Goal: Task Accomplishment & Management: Complete application form

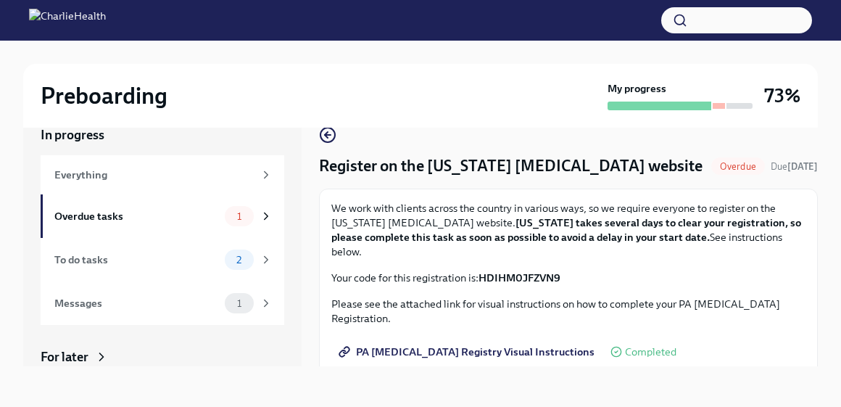
scroll to position [48, 0]
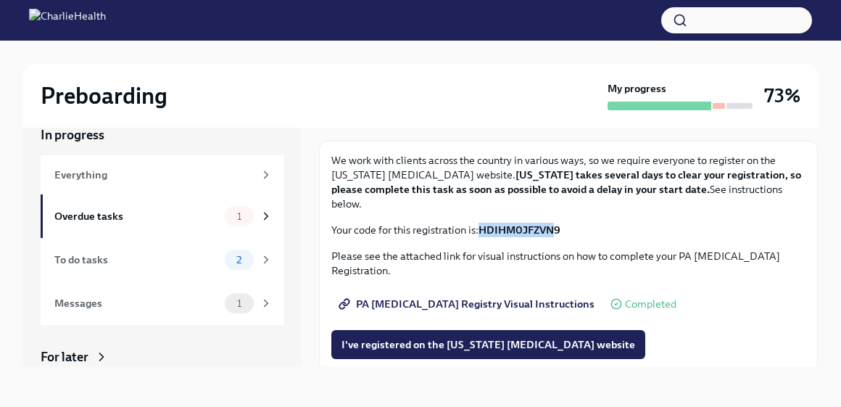
drag, startPoint x: 558, startPoint y: 230, endPoint x: 481, endPoint y: 227, distance: 77.7
click at [481, 227] on p "Your code for this registration is: HDIHM0JFZVN9" at bounding box center [568, 230] width 474 height 15
click at [566, 236] on p "Your code for this registration is: HDIHM0JFZVN9" at bounding box center [568, 230] width 474 height 15
drag, startPoint x: 564, startPoint y: 233, endPoint x: 482, endPoint y: 231, distance: 82.0
click at [482, 231] on strong "HDIHM0JFZVN9" at bounding box center [520, 229] width 82 height 13
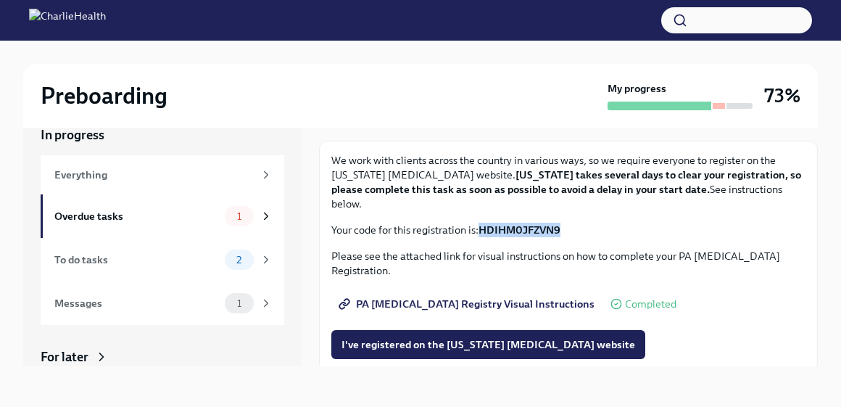
copy strong "HDIHM0JFZVN9"
click at [436, 257] on p "Please see the attached link for visual instructions on how to complete your PA…" at bounding box center [568, 263] width 474 height 29
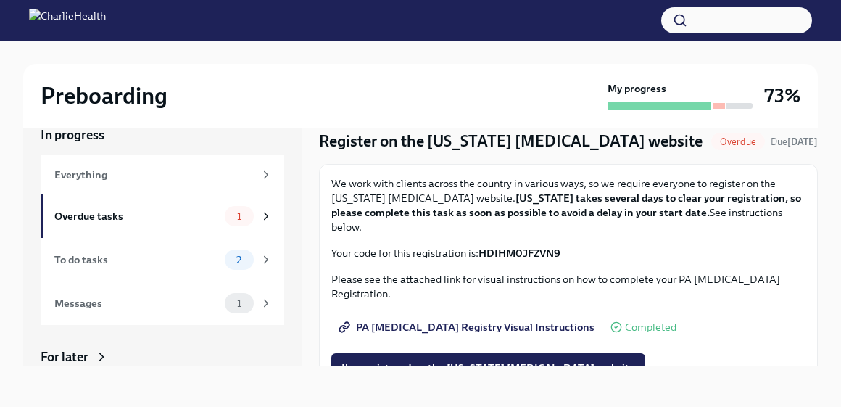
scroll to position [27, 0]
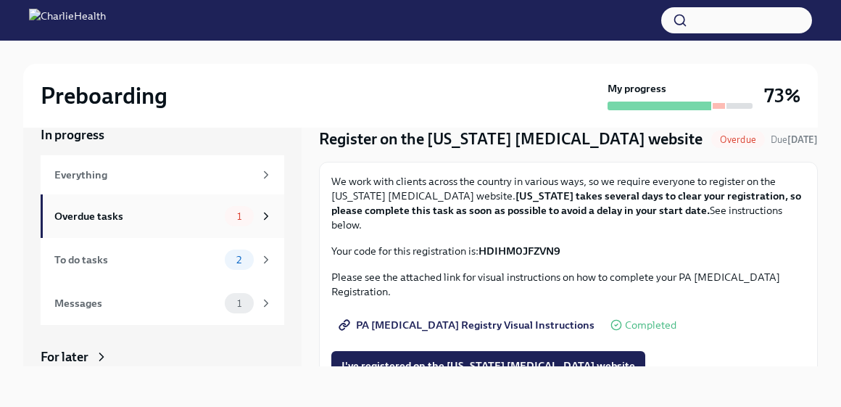
click at [207, 215] on div "Overdue tasks 1" at bounding box center [163, 216] width 218 height 20
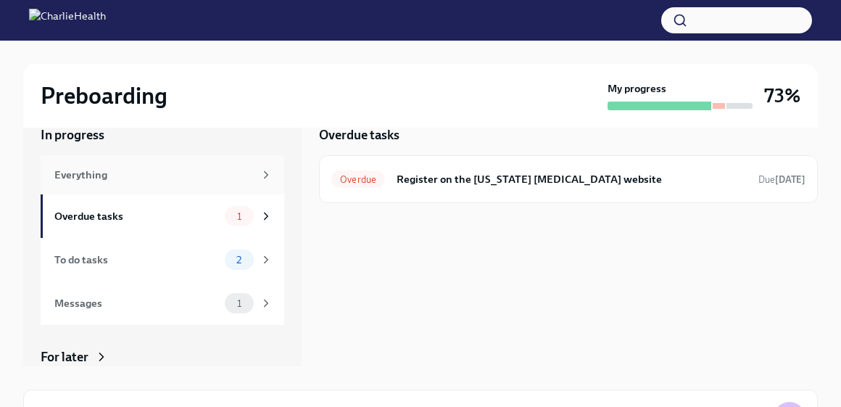
click at [171, 164] on div "Everything" at bounding box center [163, 174] width 244 height 39
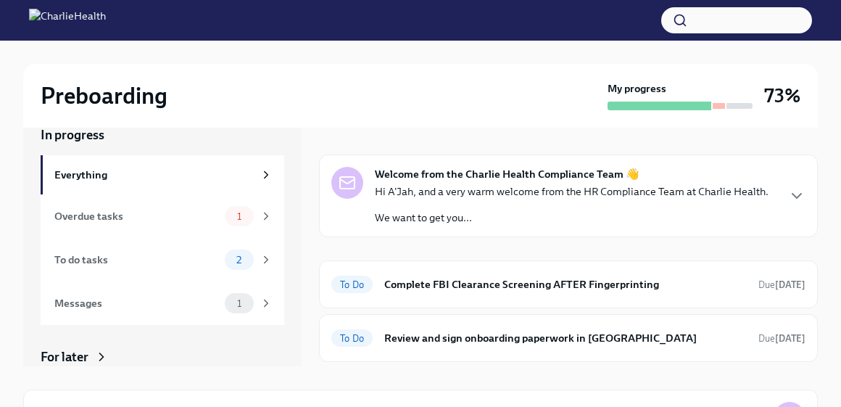
click at [482, 199] on div "Hi A'Jah, and a very warm welcome from the HR Compliance Team at Charlie Health…" at bounding box center [572, 204] width 394 height 41
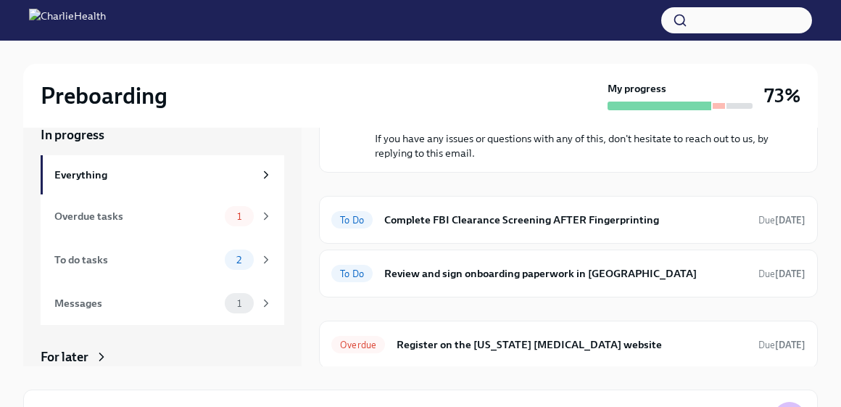
scroll to position [358, 0]
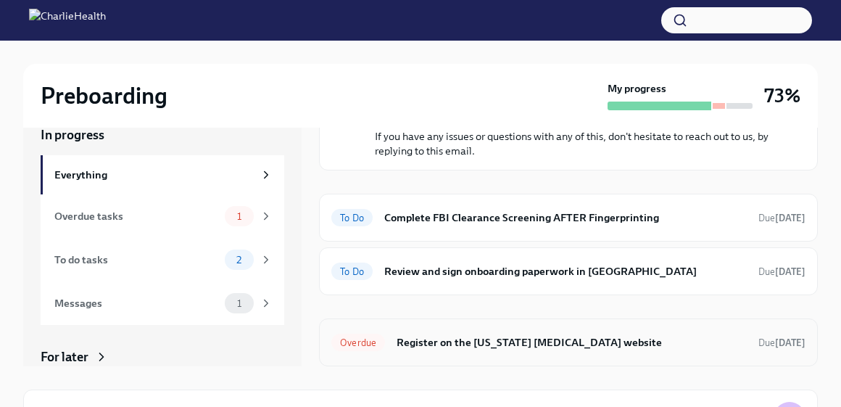
click at [440, 344] on h6 "Register on the [US_STATE] [MEDICAL_DATA] website" at bounding box center [572, 342] width 350 height 16
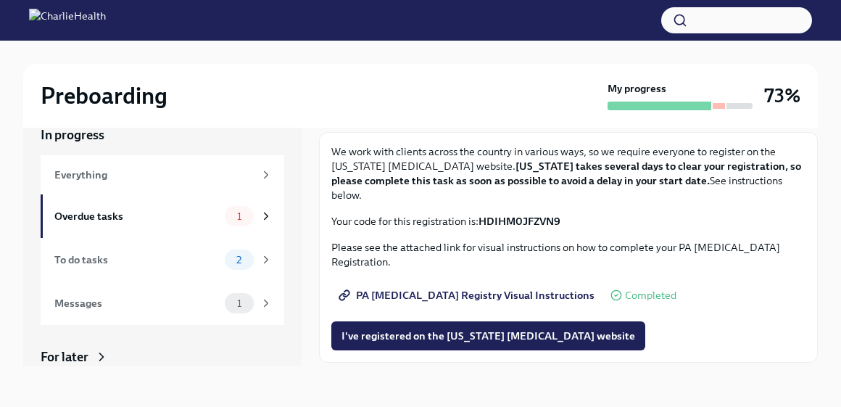
scroll to position [24, 0]
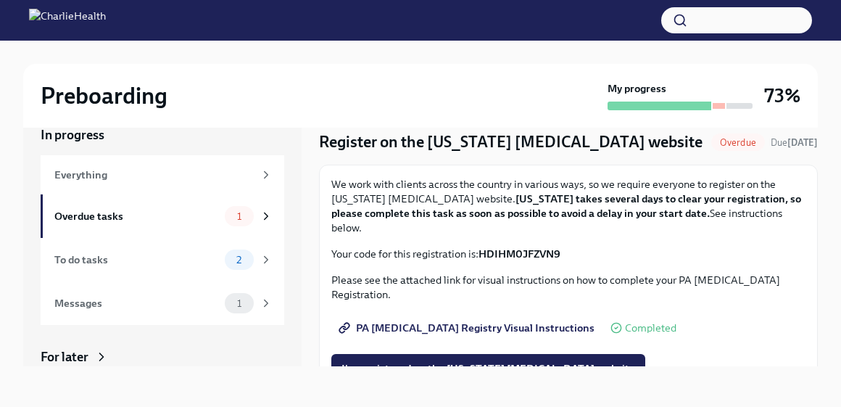
click at [470, 237] on div "We work with clients across the country in various ways, so we require everyone…" at bounding box center [568, 219] width 474 height 84
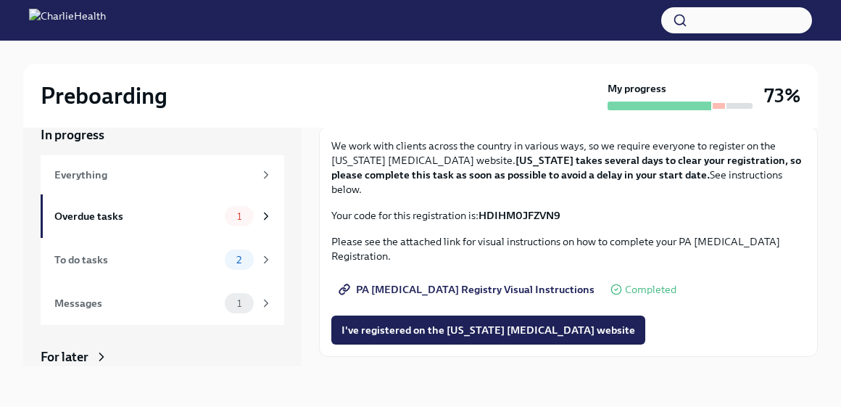
scroll to position [75, 0]
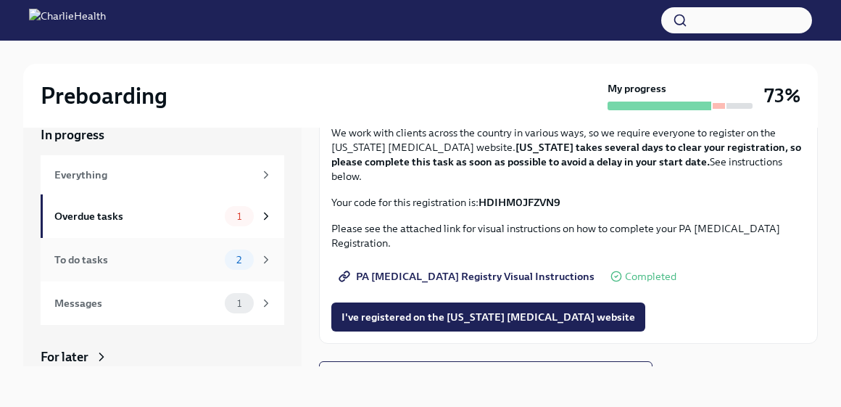
click at [138, 275] on div "To do tasks 2" at bounding box center [163, 260] width 244 height 44
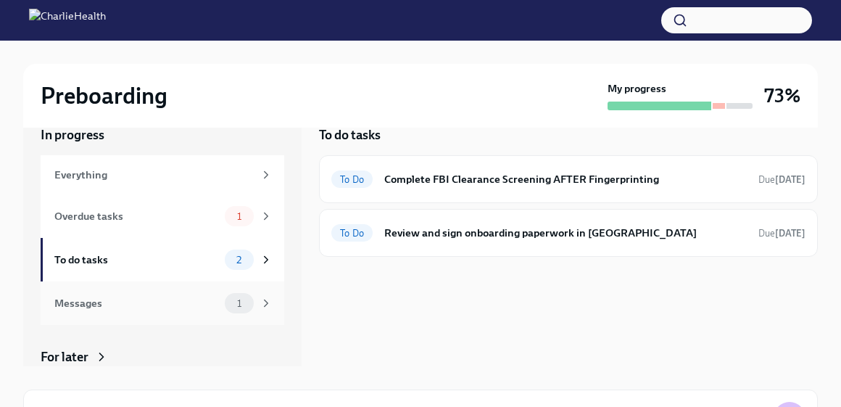
click at [157, 305] on div "Messages" at bounding box center [136, 303] width 165 height 16
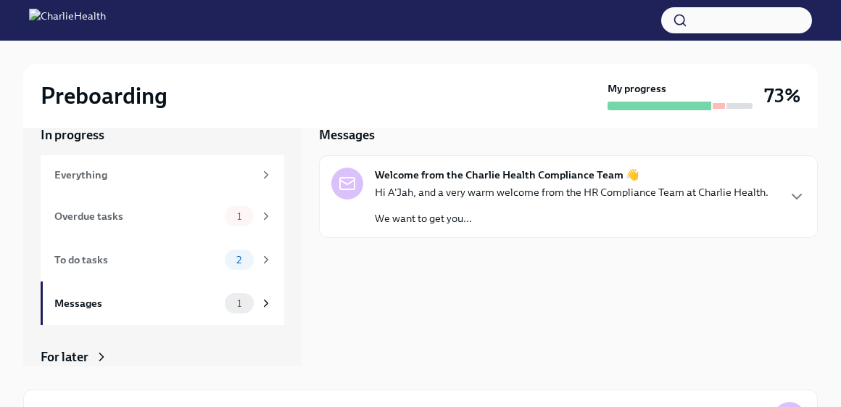
click at [529, 218] on p "We want to get you..." at bounding box center [572, 218] width 394 height 15
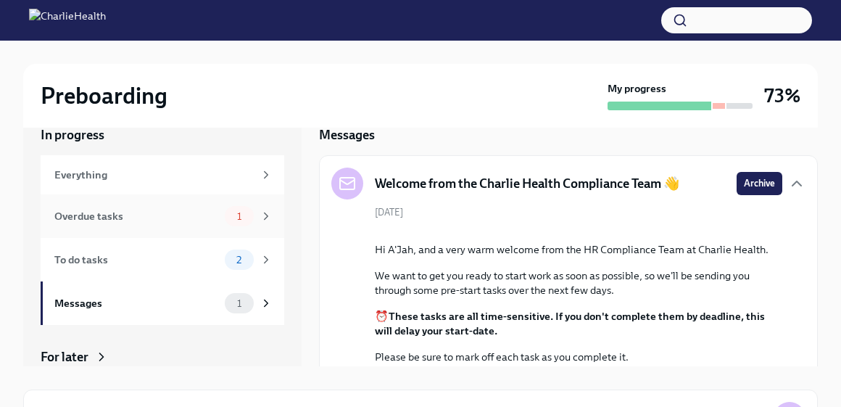
click at [199, 219] on div "Overdue tasks" at bounding box center [136, 216] width 165 height 16
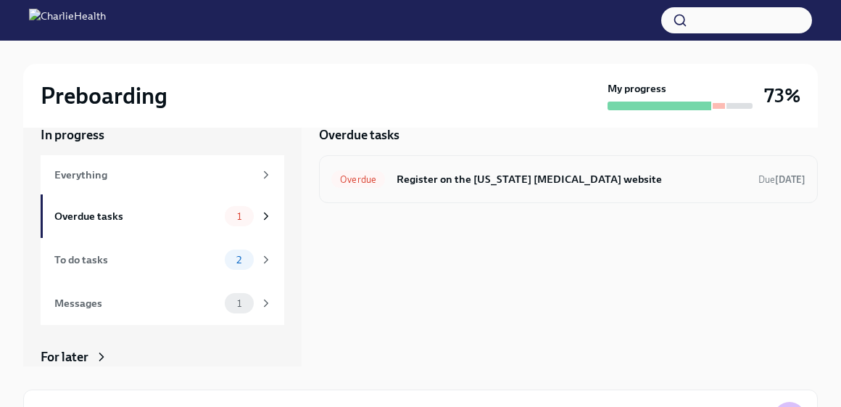
click at [371, 183] on span "Overdue" at bounding box center [358, 179] width 54 height 11
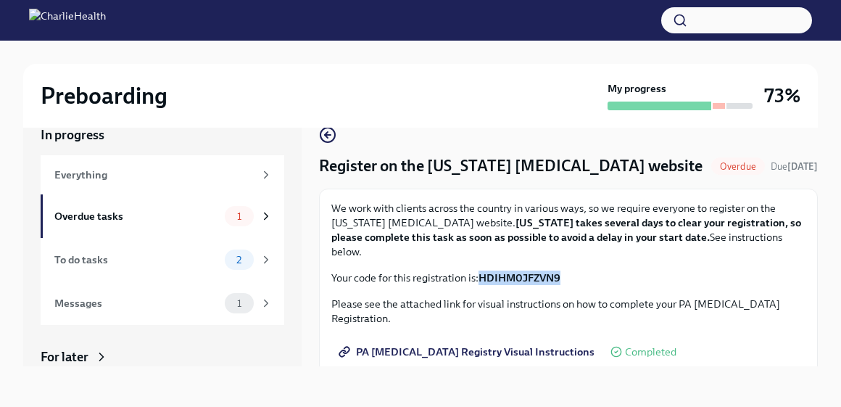
drag, startPoint x: 564, startPoint y: 281, endPoint x: 482, endPoint y: 281, distance: 82.7
click at [482, 281] on strong "HDIHM0JFZVN9" at bounding box center [520, 277] width 82 height 13
drag, startPoint x: 564, startPoint y: 281, endPoint x: 482, endPoint y: 278, distance: 81.3
click at [482, 278] on strong "HDIHM0JFZVN9" at bounding box center [520, 277] width 82 height 13
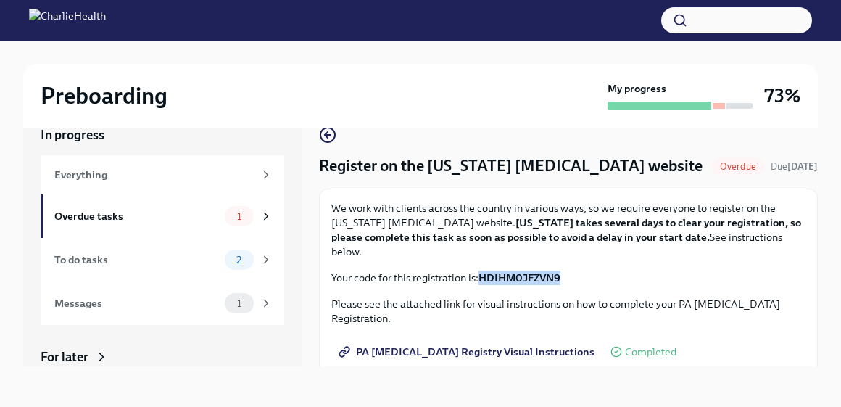
copy strong "HDIHM0JFZVN9"
click at [143, 250] on div "To do tasks 2" at bounding box center [163, 259] width 218 height 20
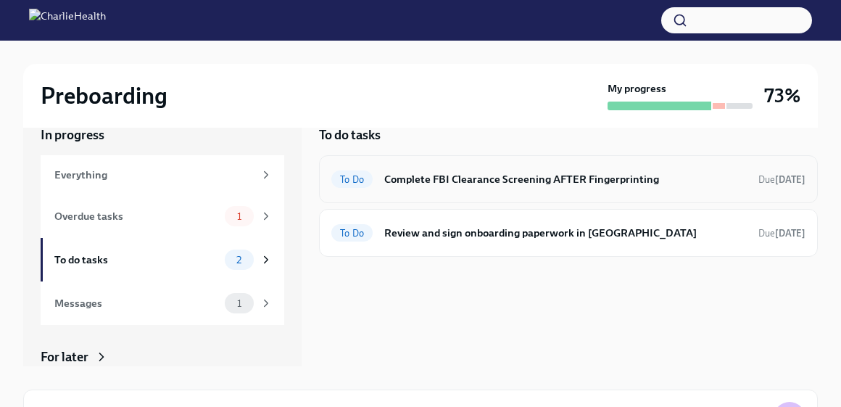
click at [503, 186] on div "To Do Complete FBI Clearance Screening AFTER Fingerprinting Due [DATE]" at bounding box center [568, 179] width 474 height 23
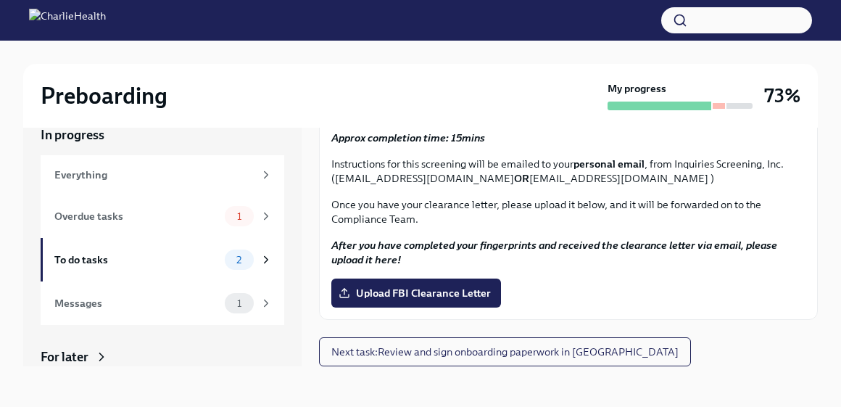
scroll to position [91, 0]
click at [397, 292] on span "Upload FBI Clearance Letter" at bounding box center [416, 293] width 149 height 15
click at [0, 0] on input "Upload FBI Clearance Letter" at bounding box center [0, 0] width 0 height 0
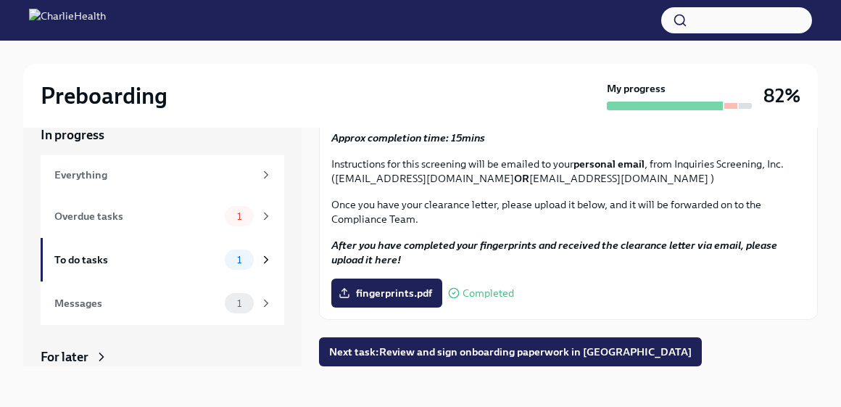
scroll to position [91, 0]
click at [183, 262] on div "To do tasks" at bounding box center [136, 260] width 165 height 16
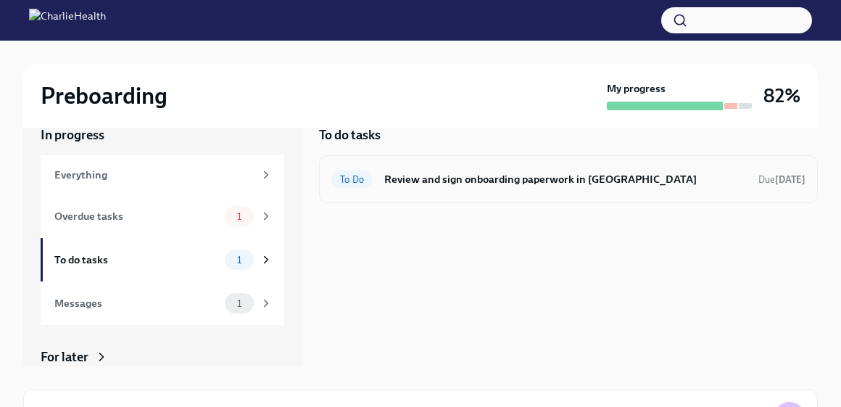
click at [508, 180] on h6 "Review and sign onboarding paperwork in [GEOGRAPHIC_DATA]" at bounding box center [565, 179] width 363 height 16
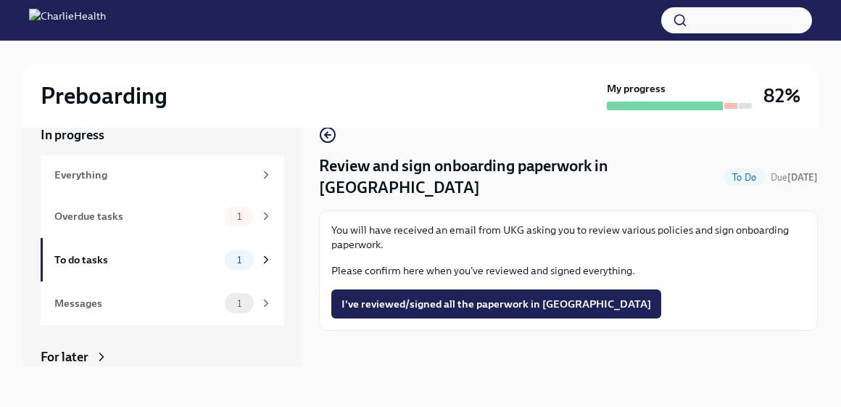
click at [442, 263] on p "Please confirm here when you've reviewed and signed everything." at bounding box center [568, 270] width 474 height 15
click at [406, 227] on p "You will have received an email from UKG asking you to review various policies …" at bounding box center [568, 237] width 474 height 29
click at [389, 223] on p "You will have received an email from UKG asking you to review various policies …" at bounding box center [568, 237] width 474 height 29
click at [162, 218] on div "Overdue tasks" at bounding box center [136, 216] width 165 height 16
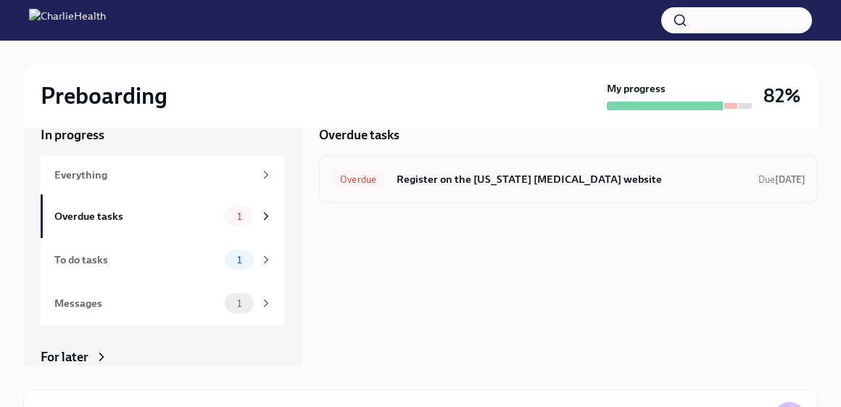
click at [355, 178] on span "Overdue" at bounding box center [358, 179] width 54 height 11
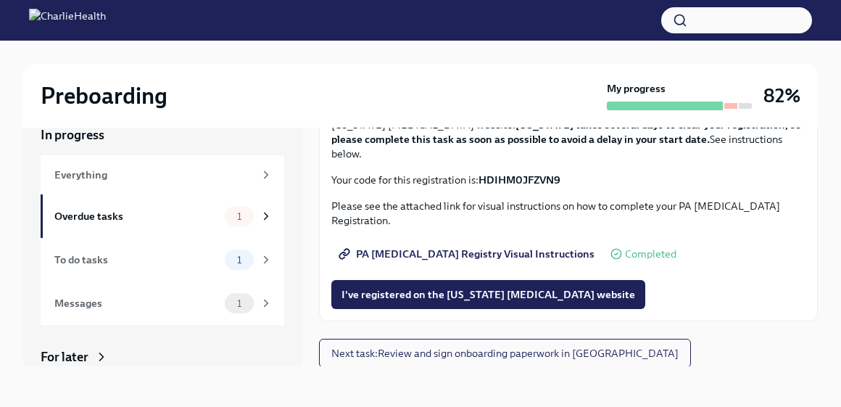
scroll to position [98, 0]
click at [430, 292] on span "I've registered on the [US_STATE] [MEDICAL_DATA] website" at bounding box center [489, 294] width 294 height 15
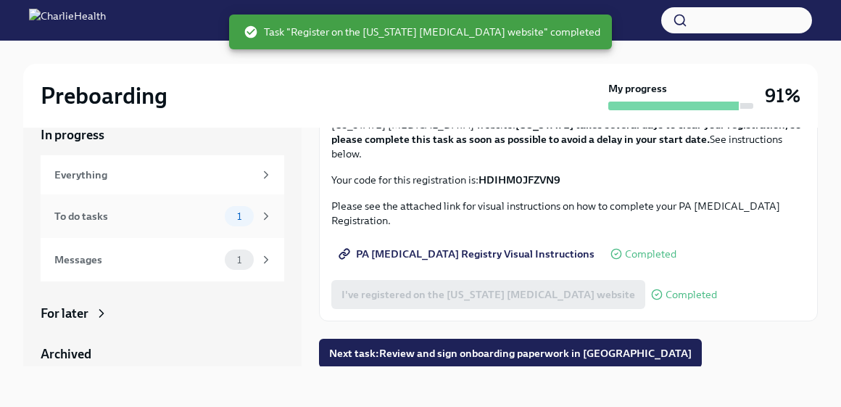
click at [165, 219] on div "To do tasks" at bounding box center [136, 216] width 165 height 16
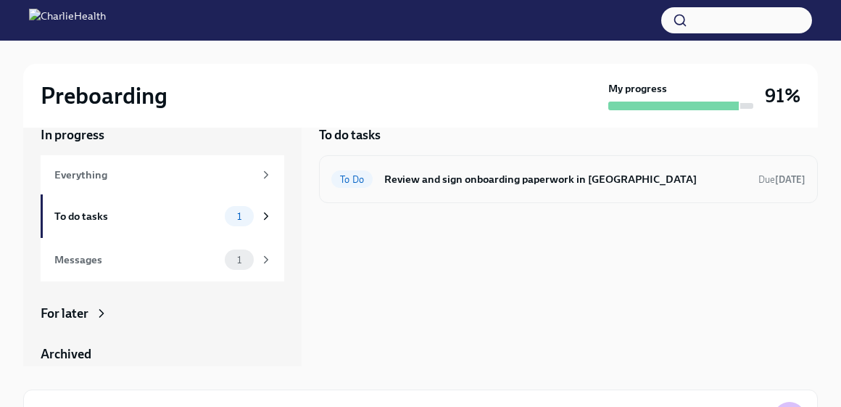
click at [360, 179] on span "To Do" at bounding box center [351, 179] width 41 height 11
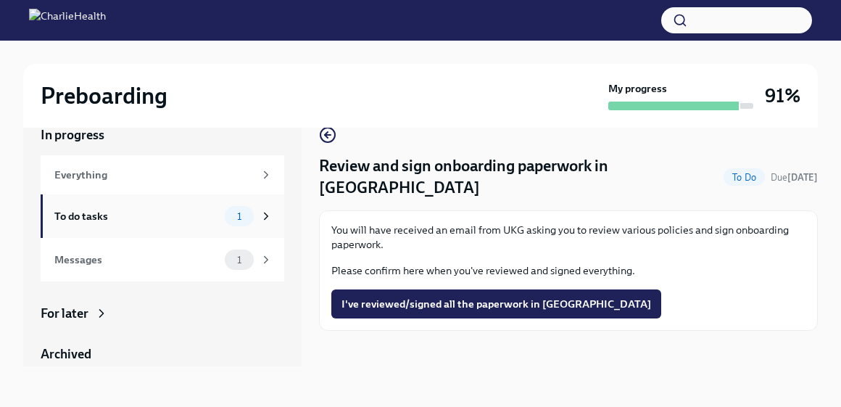
click at [121, 217] on div "To do tasks" at bounding box center [136, 216] width 165 height 16
